Goal: Find specific page/section: Find specific page/section

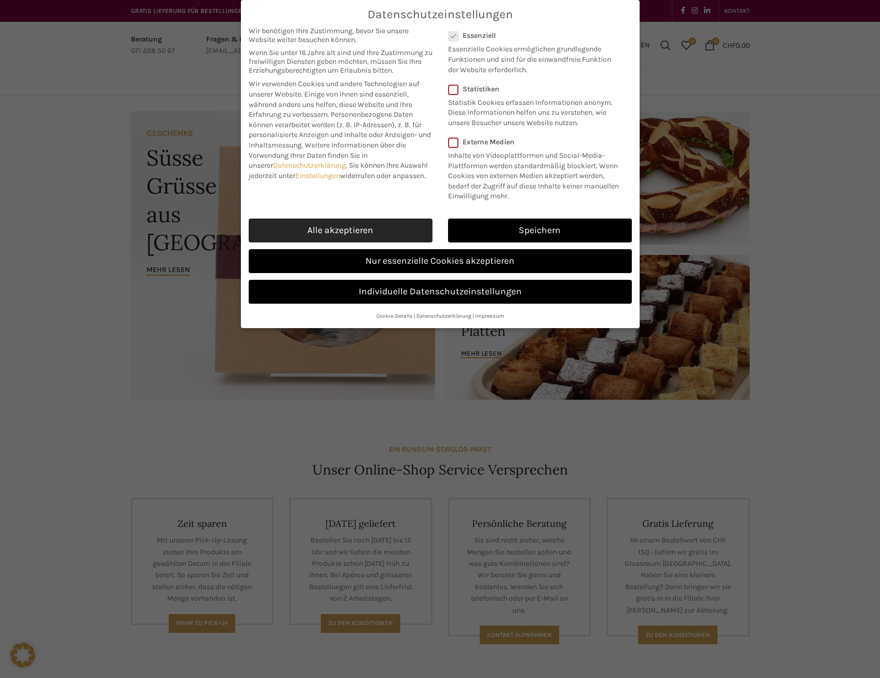
click at [391, 226] on link "Alle akzeptieren" at bounding box center [341, 230] width 184 height 24
checkbox input "true"
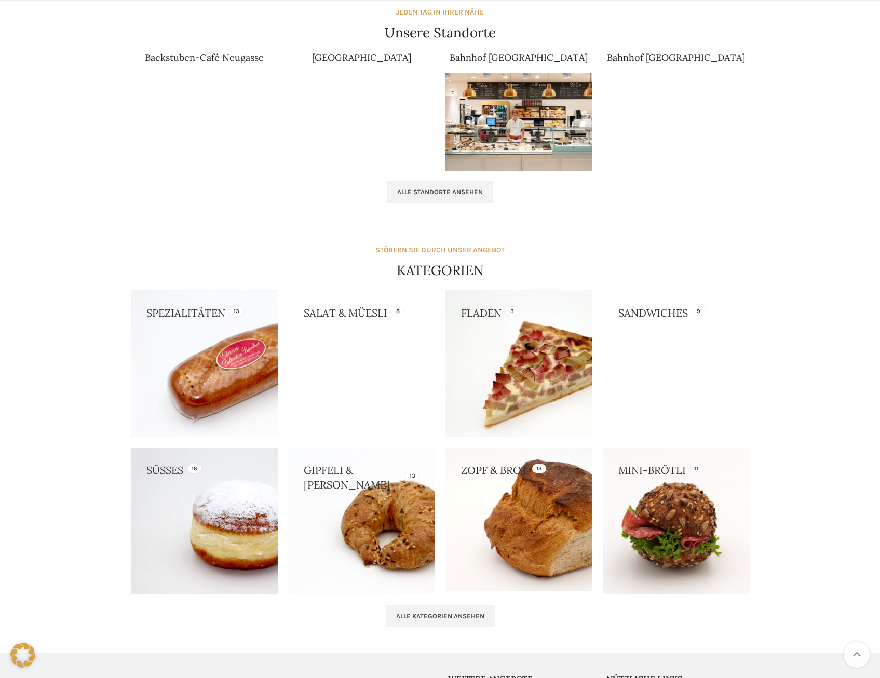
scroll to position [726, 0]
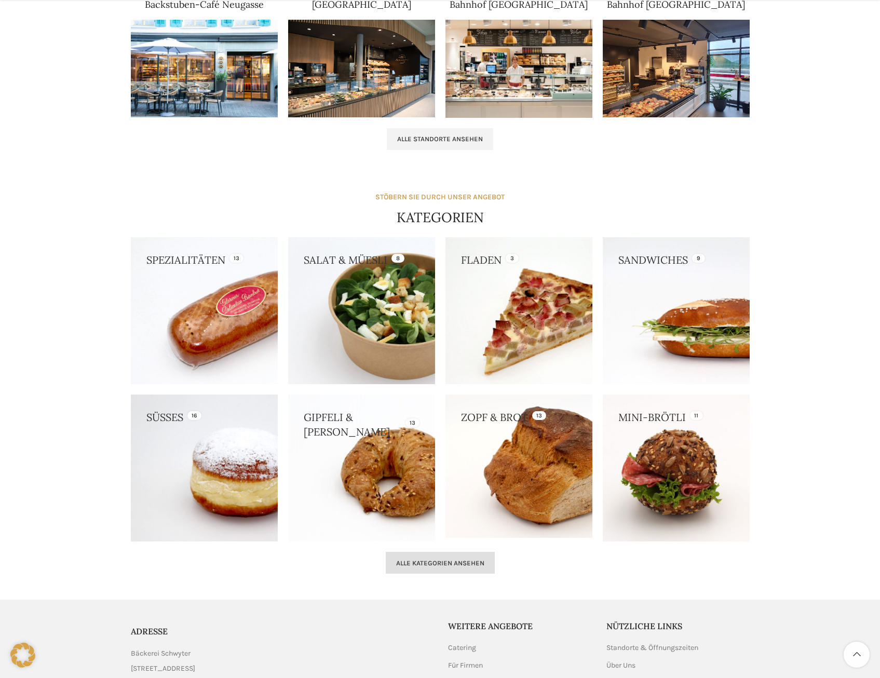
click at [436, 566] on span "Alle Kategorien ansehen" at bounding box center [440, 563] width 88 height 8
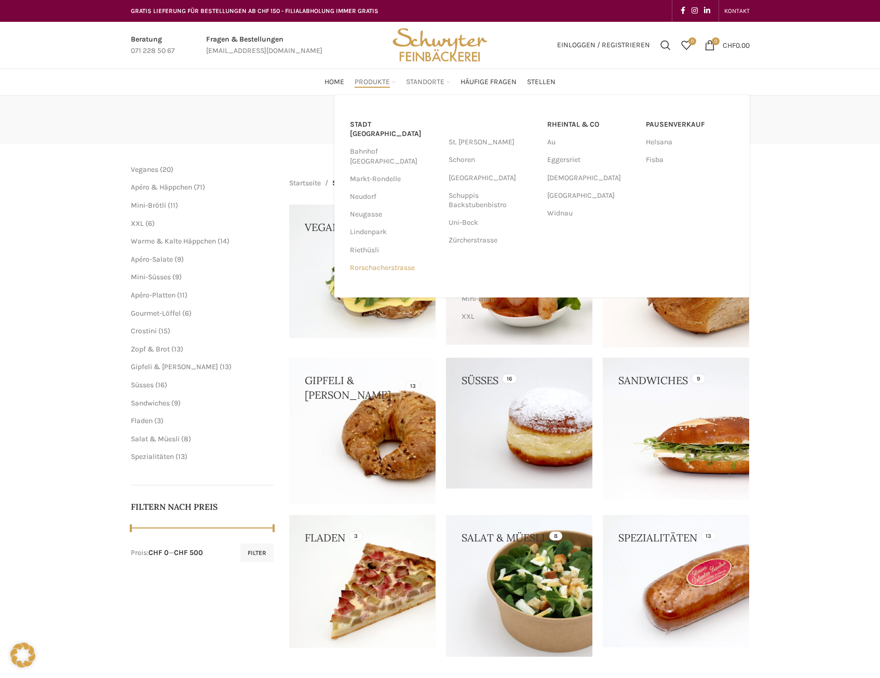
click at [396, 259] on link "Rorschacherstrasse" at bounding box center [394, 268] width 88 height 18
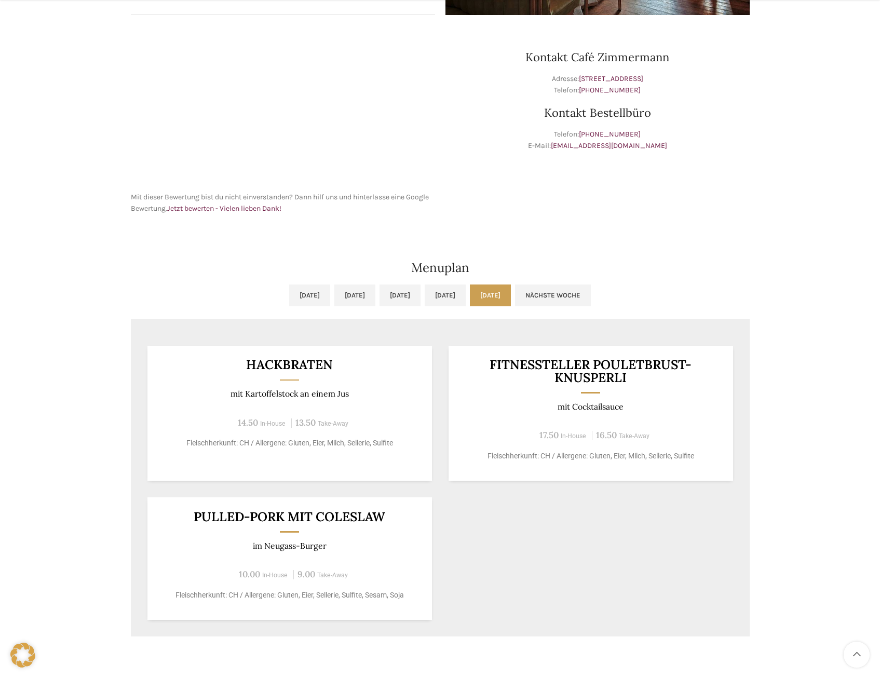
scroll to position [311, 0]
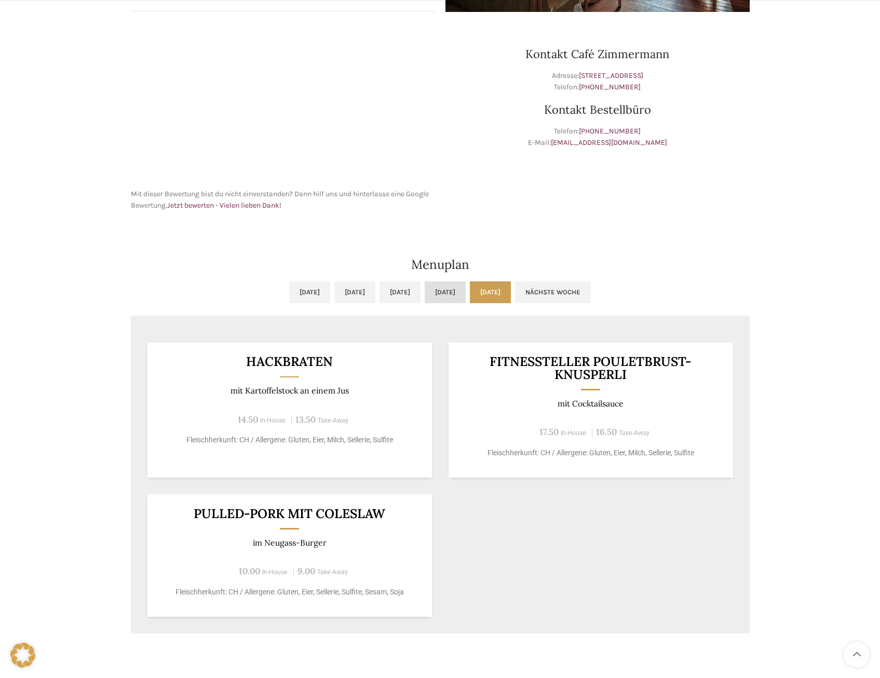
click at [457, 297] on link "[DATE]" at bounding box center [444, 292] width 41 height 22
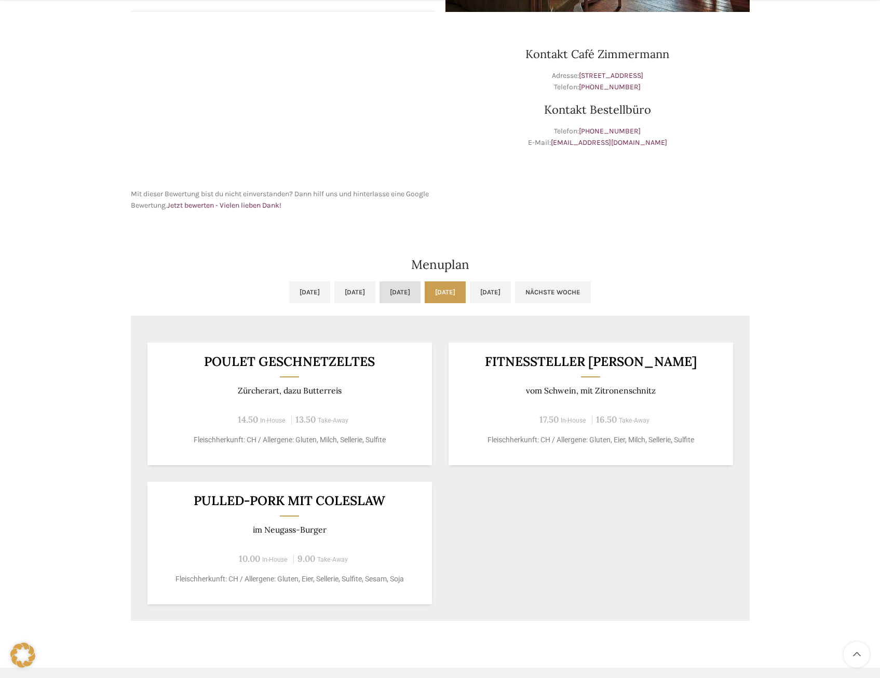
click at [408, 294] on link "[DATE]" at bounding box center [399, 292] width 41 height 22
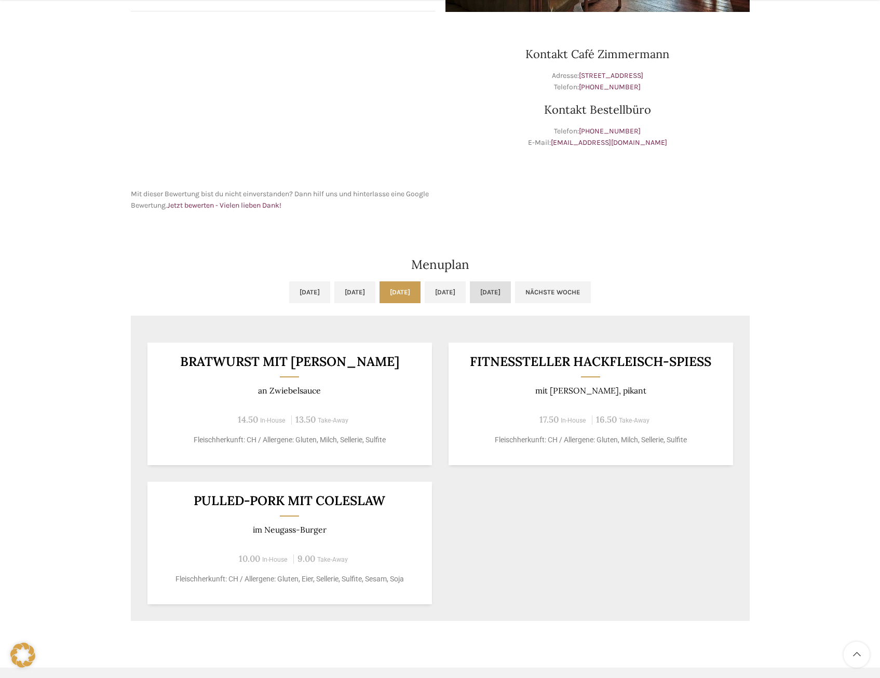
click at [511, 295] on link "[DATE]" at bounding box center [490, 292] width 41 height 22
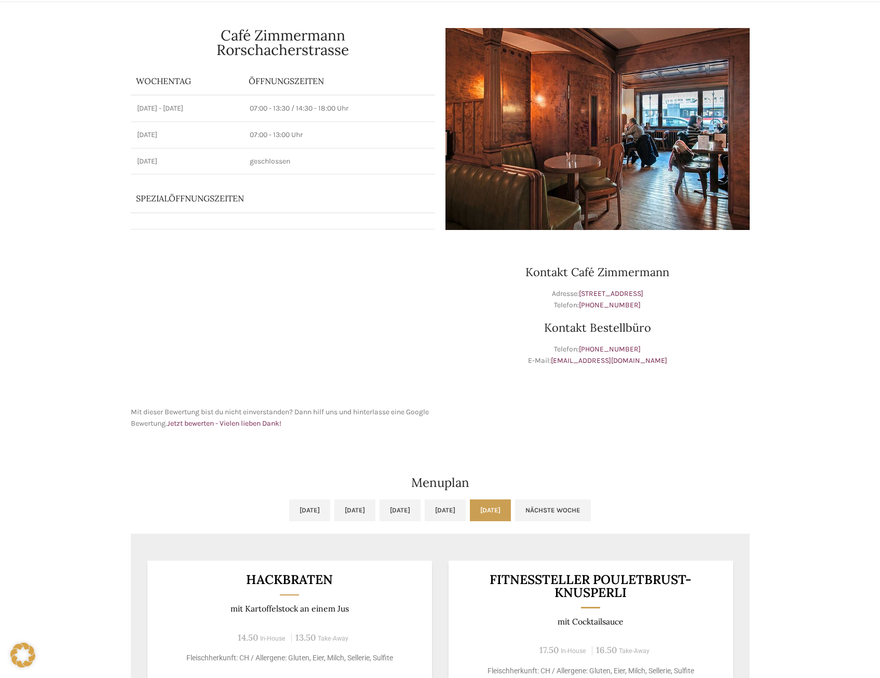
scroll to position [0, 0]
